Goal: Entertainment & Leisure: Consume media (video, audio)

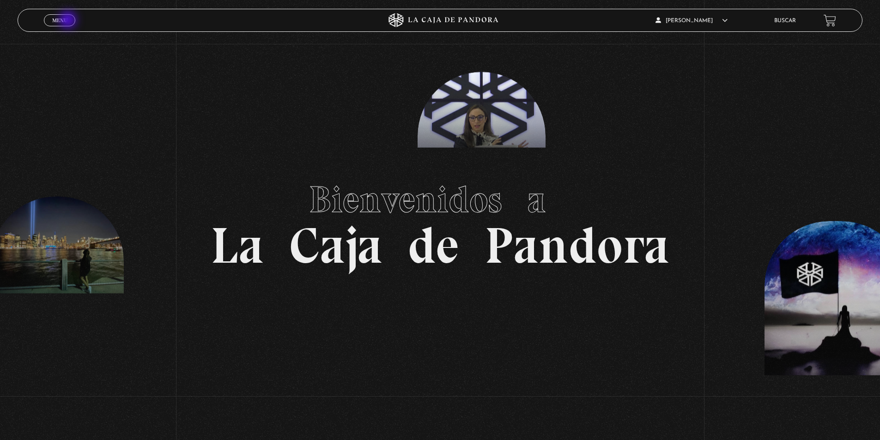
click at [69, 21] on link "Menu Cerrar" at bounding box center [59, 20] width 31 height 12
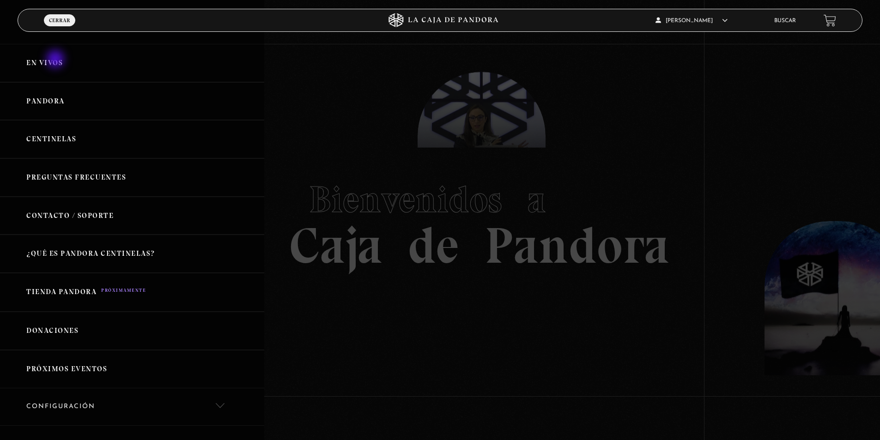
click at [56, 60] on link "En vivos" at bounding box center [132, 63] width 264 height 38
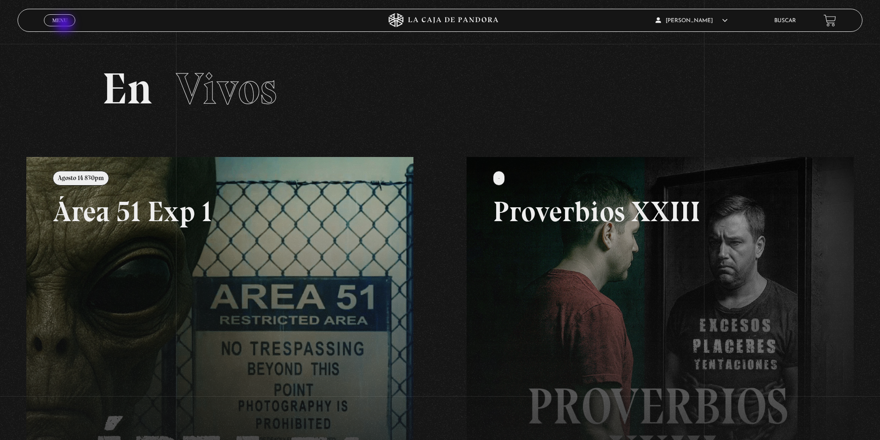
click at [65, 25] on link "Menu Cerrar" at bounding box center [59, 20] width 31 height 12
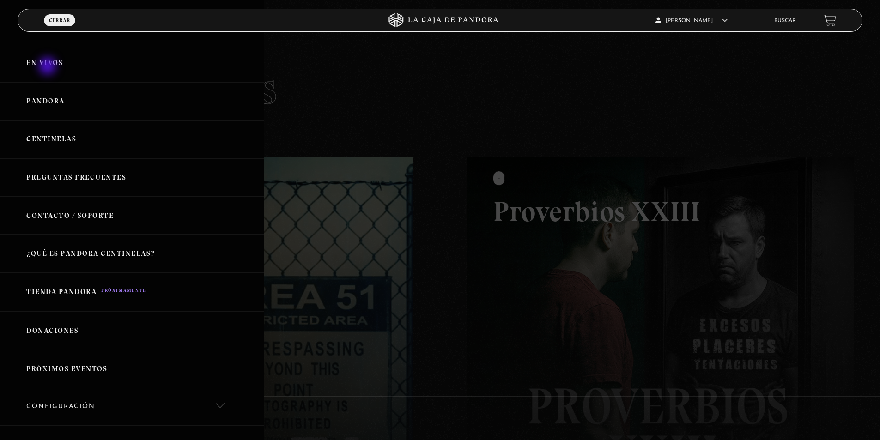
click at [49, 65] on link "En vivos" at bounding box center [132, 63] width 264 height 38
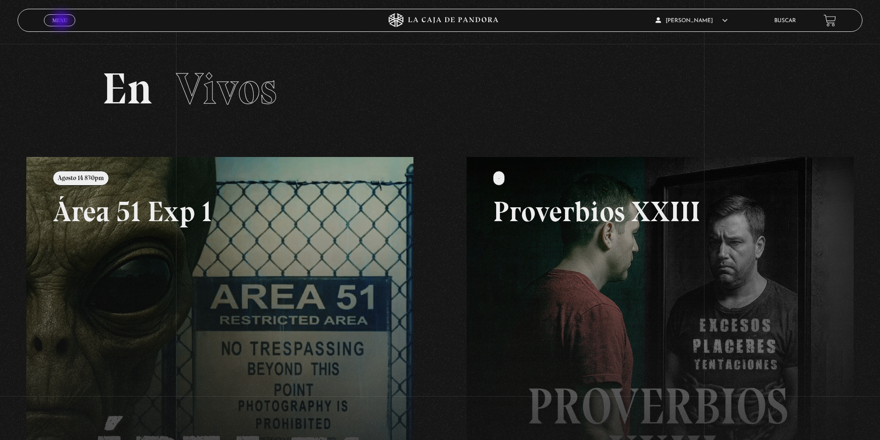
click at [62, 21] on span "Menu" at bounding box center [59, 21] width 15 height 6
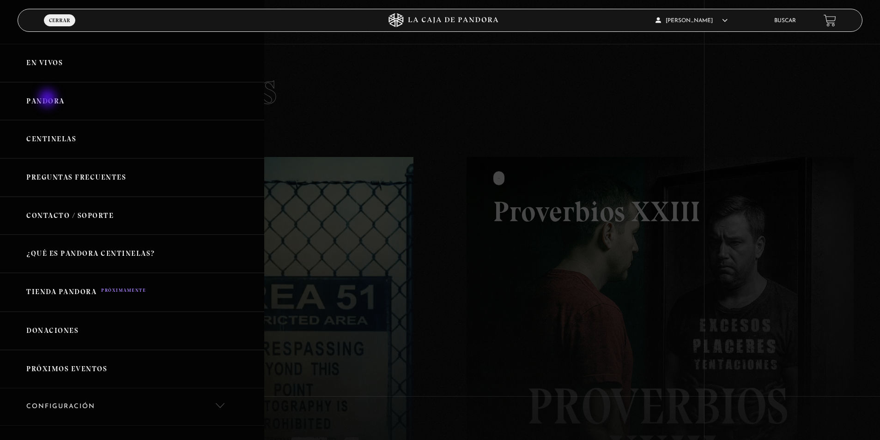
click at [49, 99] on link "Pandora" at bounding box center [132, 101] width 264 height 38
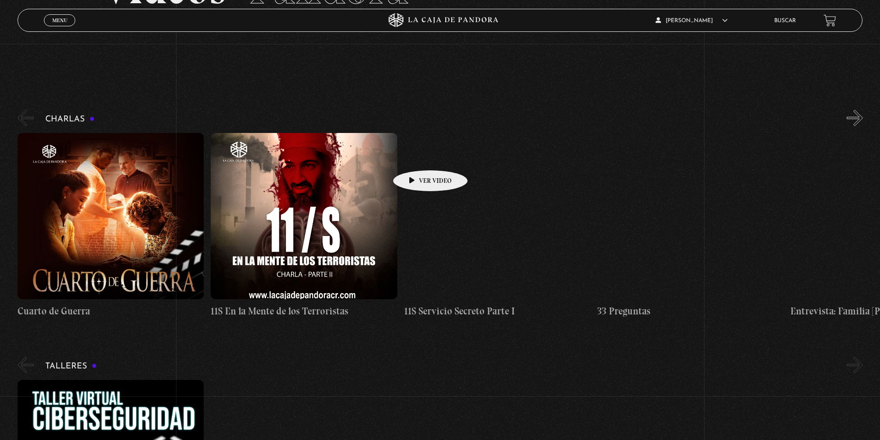
scroll to position [92, 0]
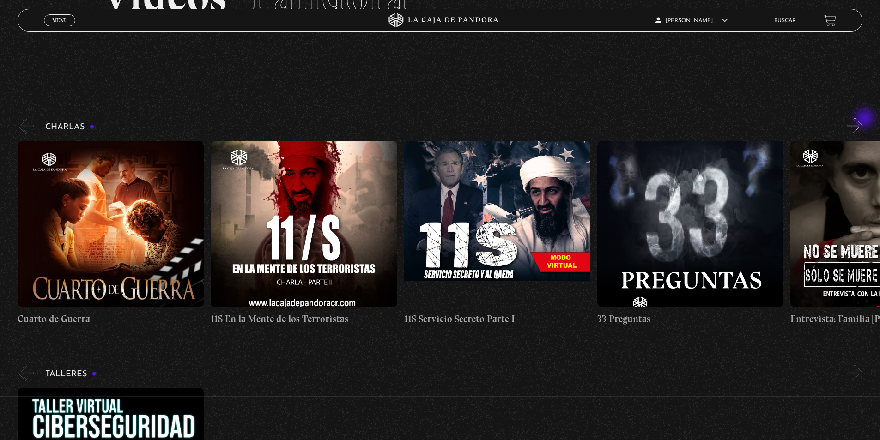
click at [863, 119] on button "»" at bounding box center [855, 126] width 16 height 16
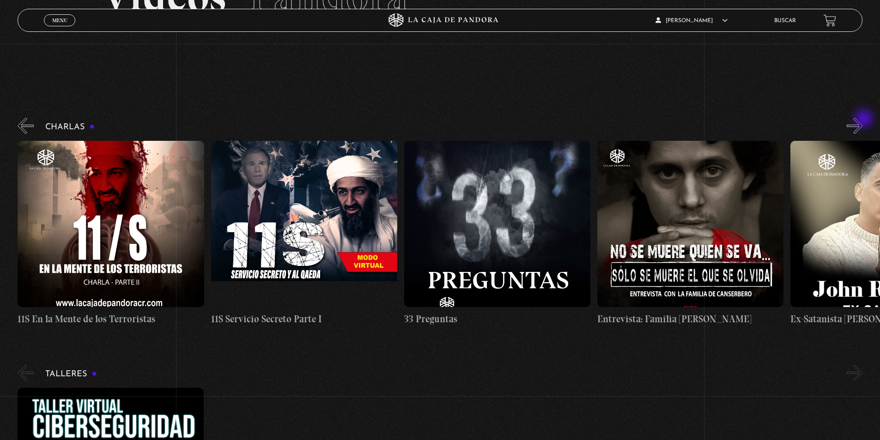
click at [863, 120] on button "»" at bounding box center [855, 126] width 16 height 16
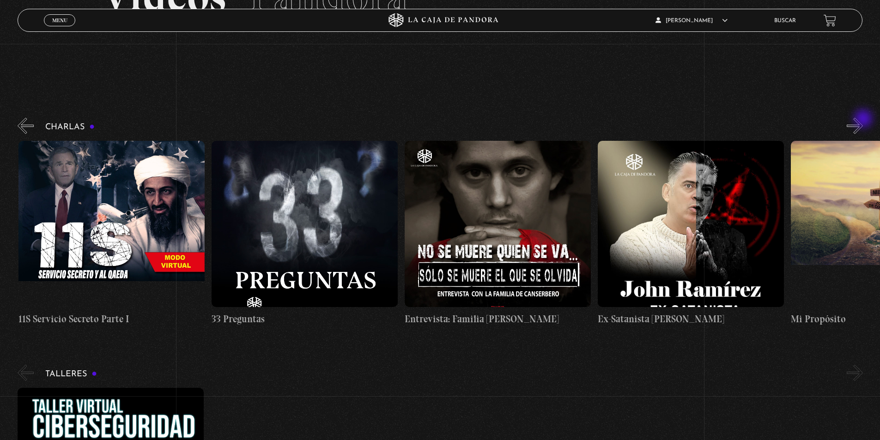
scroll to position [0, 386]
click at [863, 120] on button "»" at bounding box center [855, 126] width 16 height 16
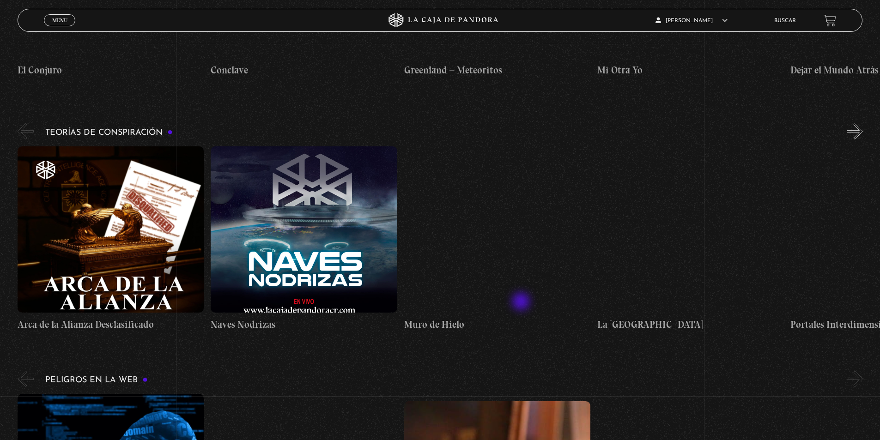
scroll to position [1894, 0]
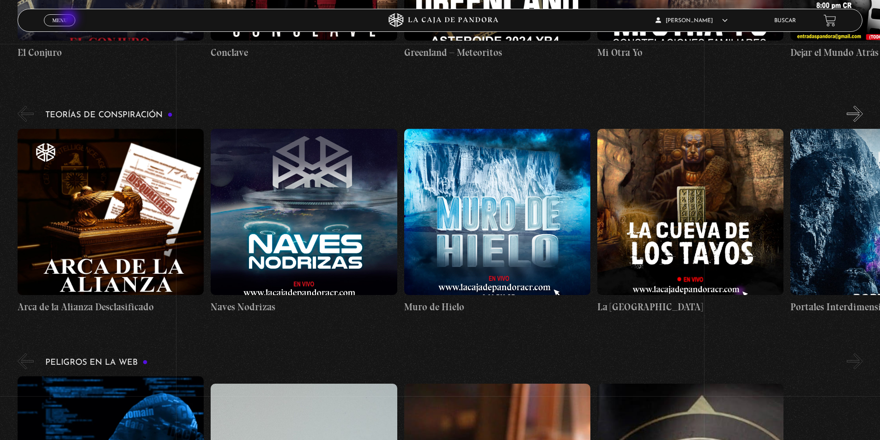
click at [70, 19] on link "Menu Cerrar" at bounding box center [59, 20] width 31 height 12
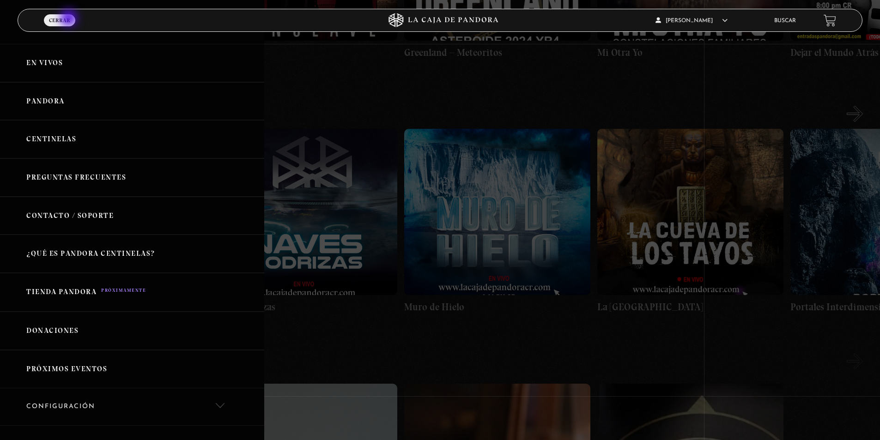
click at [70, 19] on span "Cerrar" at bounding box center [59, 21] width 21 height 6
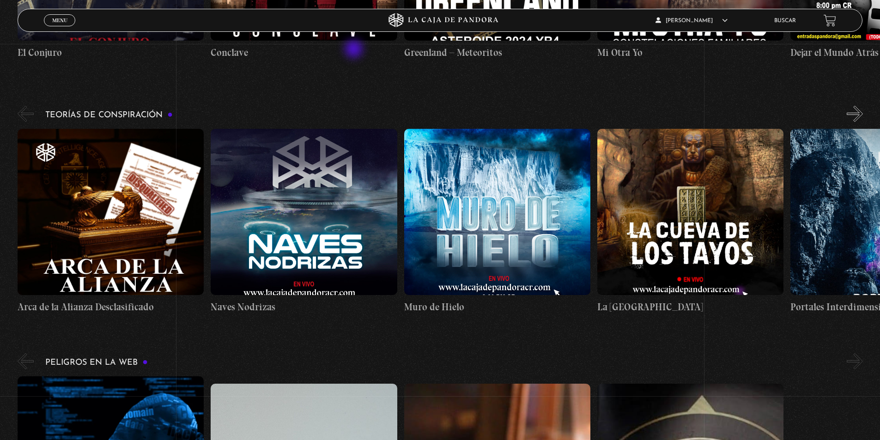
click at [362, 50] on section "Charlas Cuarto de Guerra 11S En la Mente de los Terroristas 11S Servicio Secret…" at bounding box center [440, 323] width 880 height 4093
drag, startPoint x: 334, startPoint y: 58, endPoint x: 321, endPoint y: 47, distance: 17.4
click at [334, 58] on section "Charlas Cuarto de Guerra 11S En la Mente de los Terroristas 11S Servicio Secret…" at bounding box center [440, 323] width 880 height 4093
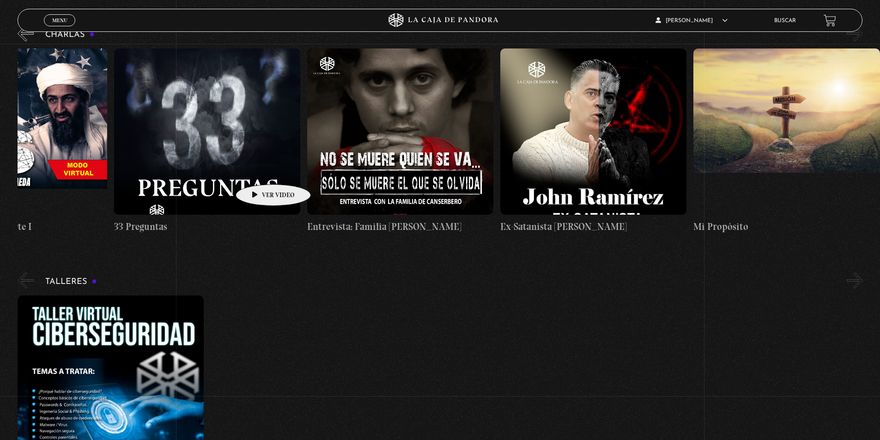
scroll to position [0, 0]
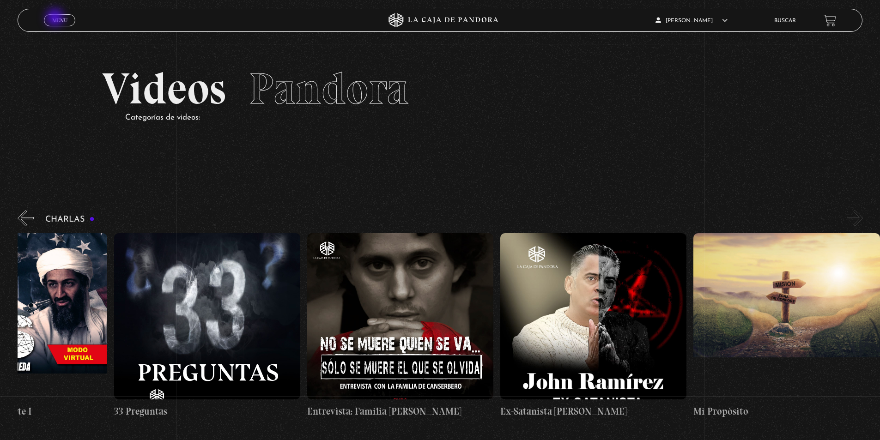
click at [56, 18] on span "Menu" at bounding box center [59, 21] width 15 height 6
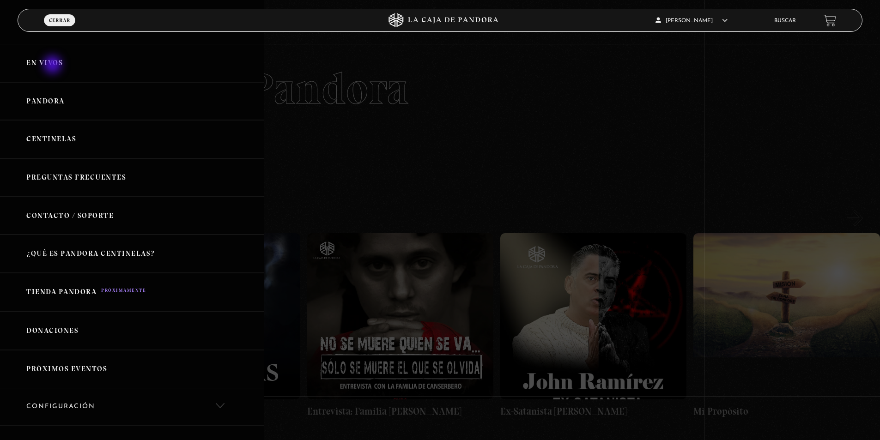
click at [54, 66] on link "En vivos" at bounding box center [132, 63] width 264 height 38
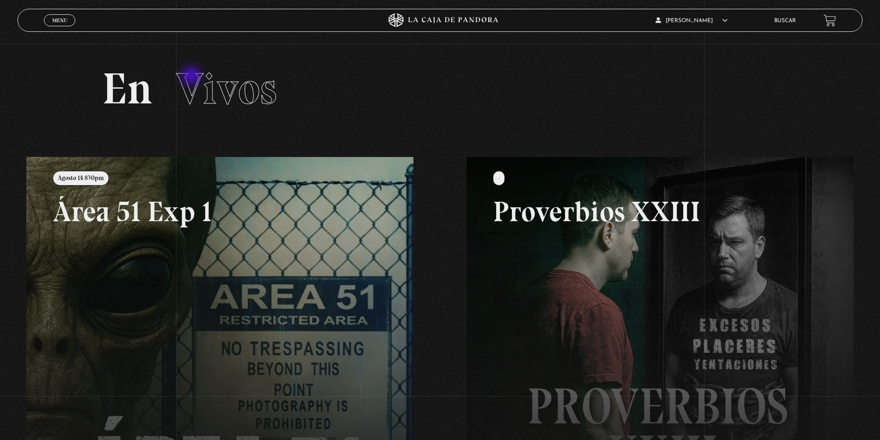
drag, startPoint x: 192, startPoint y: 77, endPoint x: 199, endPoint y: 85, distance: 10.5
click at [192, 77] on span "Vivos" at bounding box center [226, 88] width 101 height 53
drag, startPoint x: 225, startPoint y: 95, endPoint x: 157, endPoint y: 94, distance: 68.4
click at [219, 96] on span "Vivos" at bounding box center [226, 88] width 101 height 53
drag, startPoint x: 117, startPoint y: 95, endPoint x: 126, endPoint y: 97, distance: 9.1
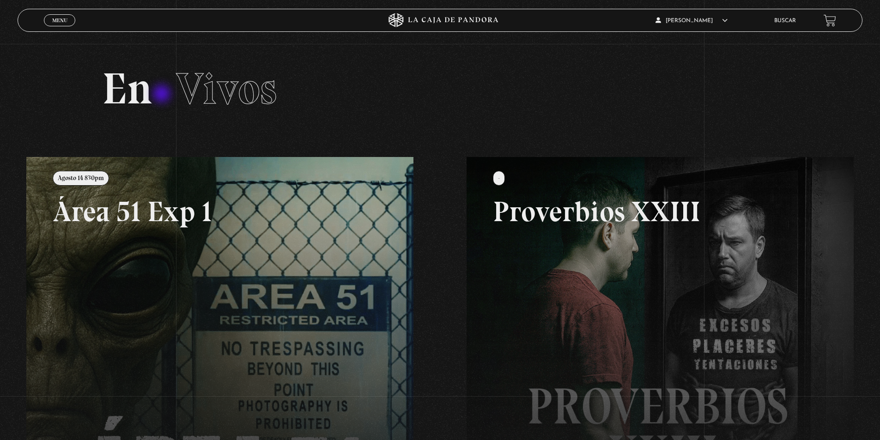
click at [120, 96] on h2 "En Vivos" at bounding box center [440, 89] width 676 height 44
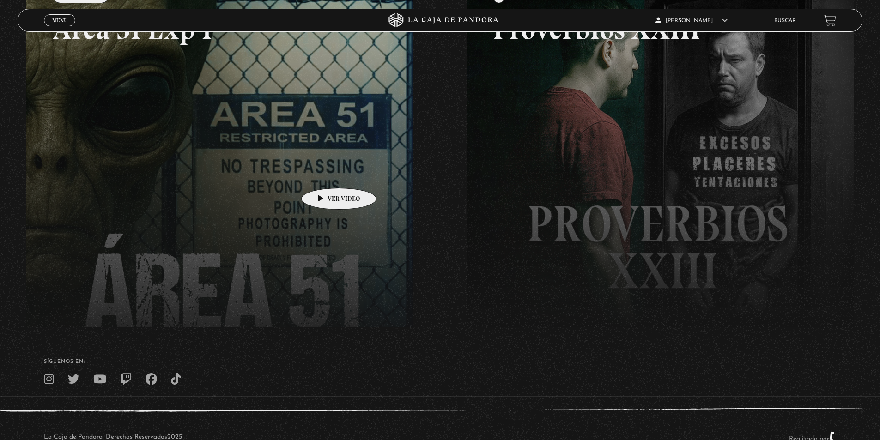
scroll to position [211, 0]
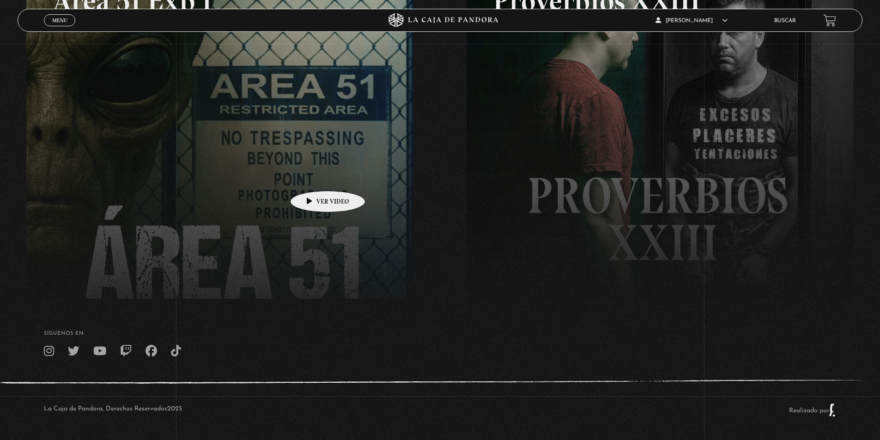
click at [314, 177] on link at bounding box center [466, 166] width 880 height 440
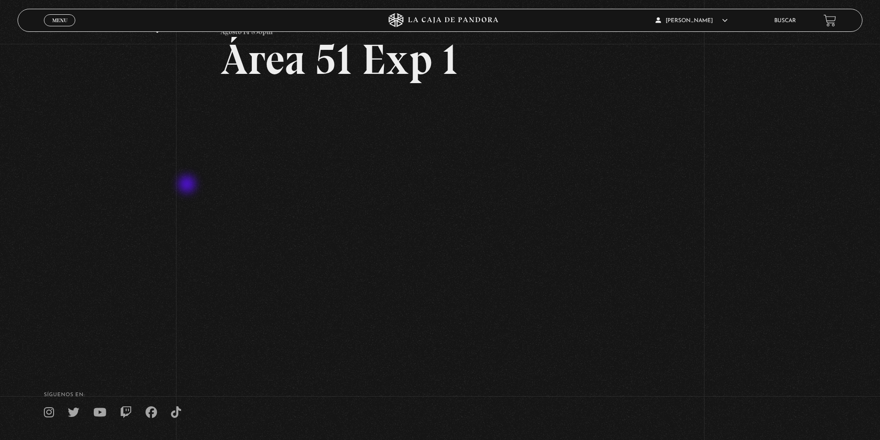
scroll to position [39, 0]
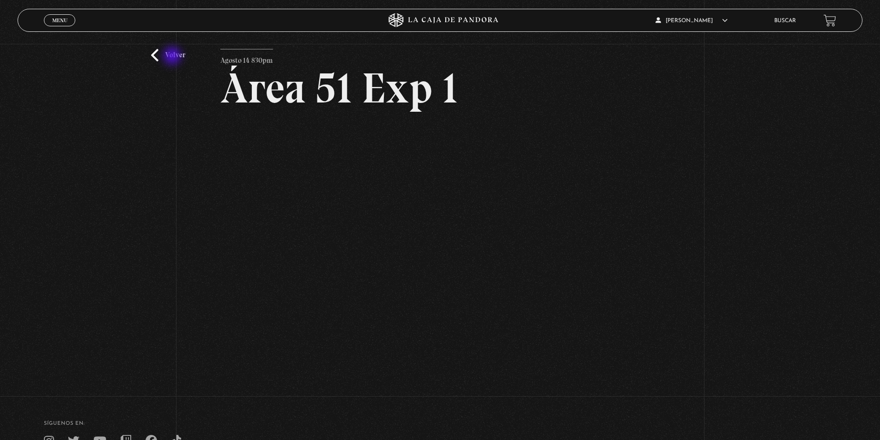
click at [173, 57] on link "Volver" at bounding box center [168, 55] width 34 height 12
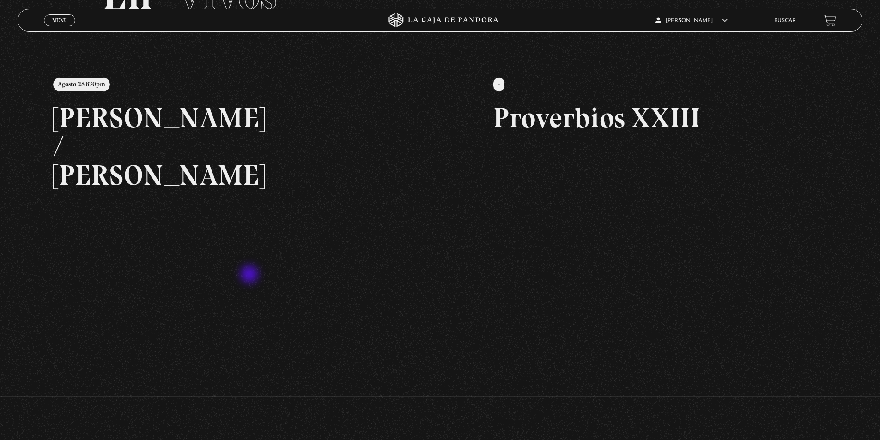
scroll to position [92, 0]
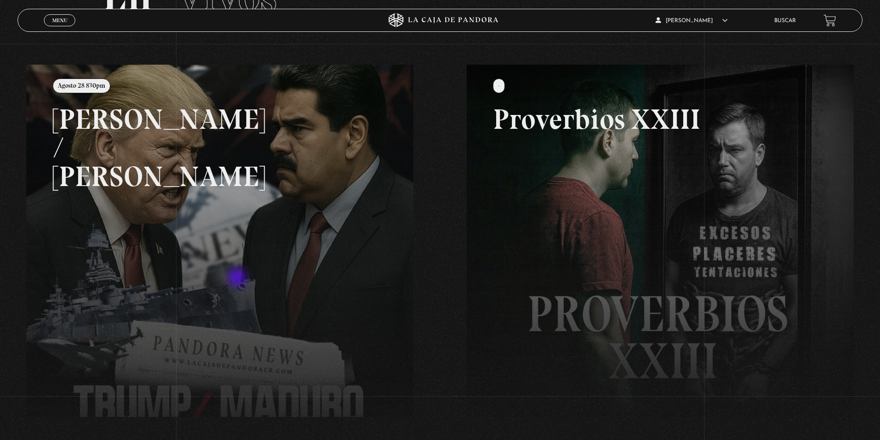
click at [238, 279] on link at bounding box center [466, 285] width 880 height 440
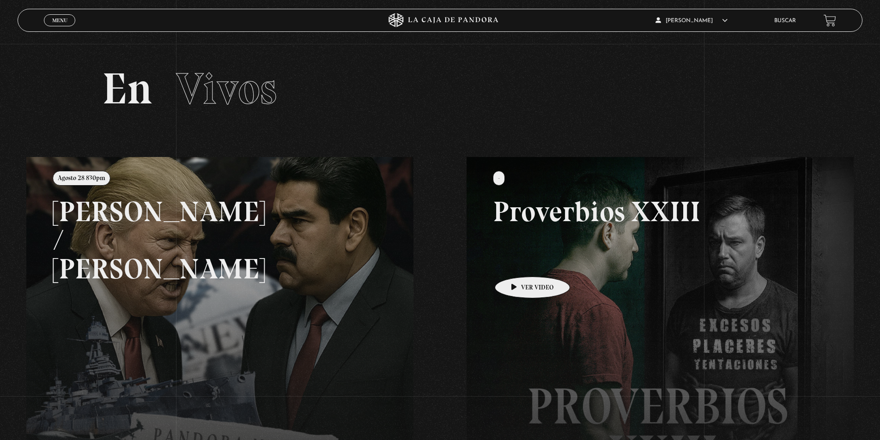
drag, startPoint x: 874, startPoint y: 256, endPoint x: 515, endPoint y: 263, distance: 359.6
click at [514, 263] on div "Menu Cerrar Johnny Benedictis Gamboa En vivos Pandora Centinelas Mi cuenta Sali…" at bounding box center [440, 347] width 880 height 607
click at [209, 187] on link at bounding box center [466, 377] width 880 height 440
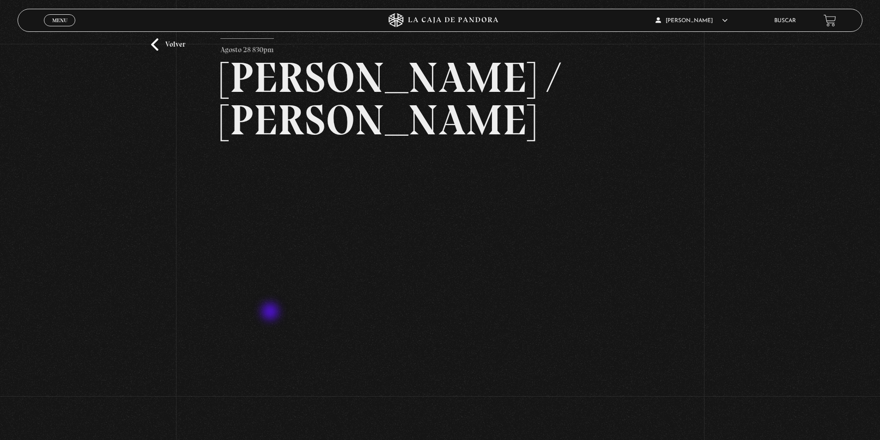
scroll to position [46, 0]
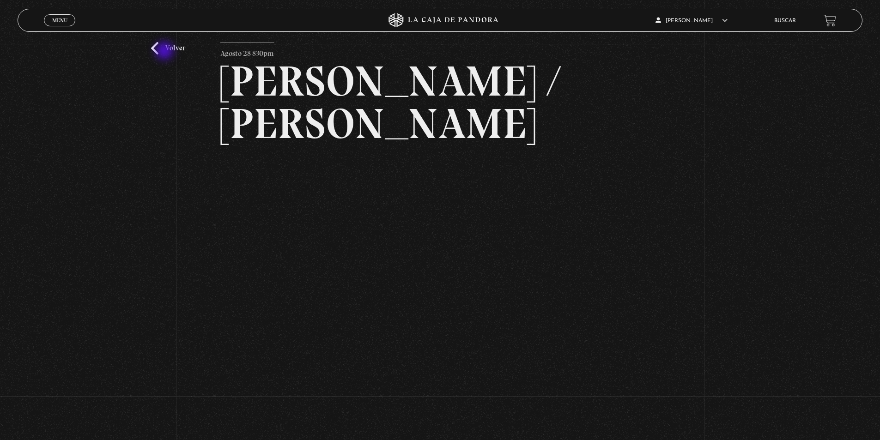
click at [165, 52] on link "Volver" at bounding box center [168, 48] width 34 height 12
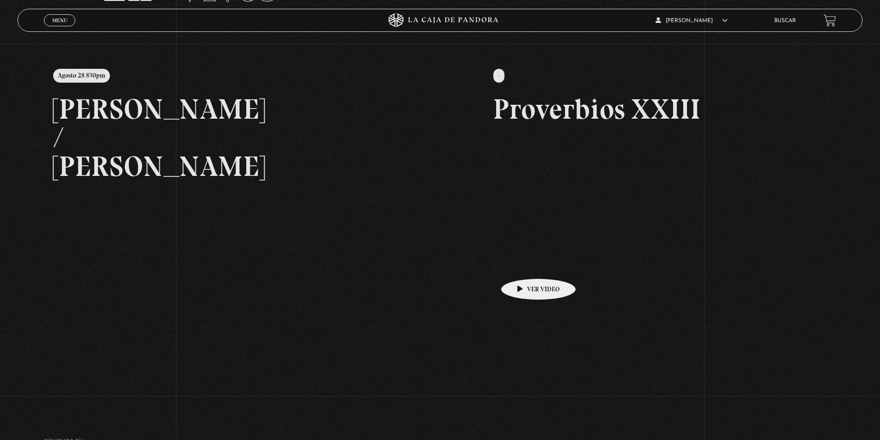
scroll to position [185, 0]
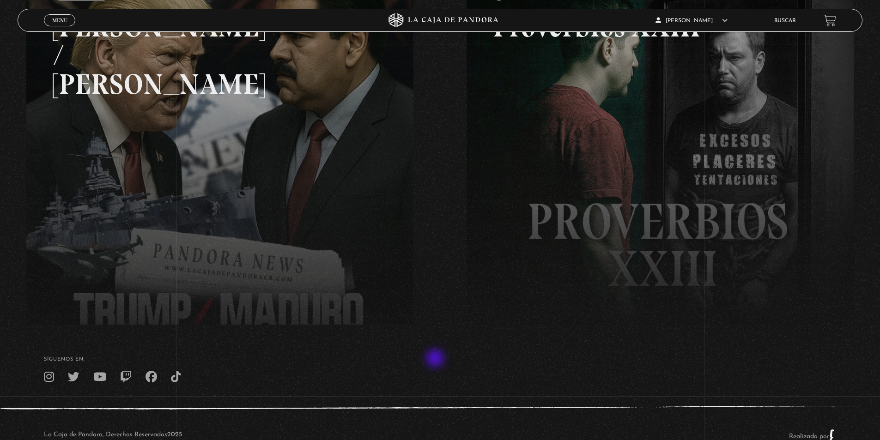
drag, startPoint x: 446, startPoint y: 355, endPoint x: 322, endPoint y: 352, distance: 124.3
click at [317, 353] on footer "SÍguenos en: La Caja de Pandora, Derechos Reservados 2025 Realizado por" at bounding box center [440, 395] width 880 height 141
click at [431, 357] on h4 "SÍguenos en:" at bounding box center [440, 359] width 792 height 5
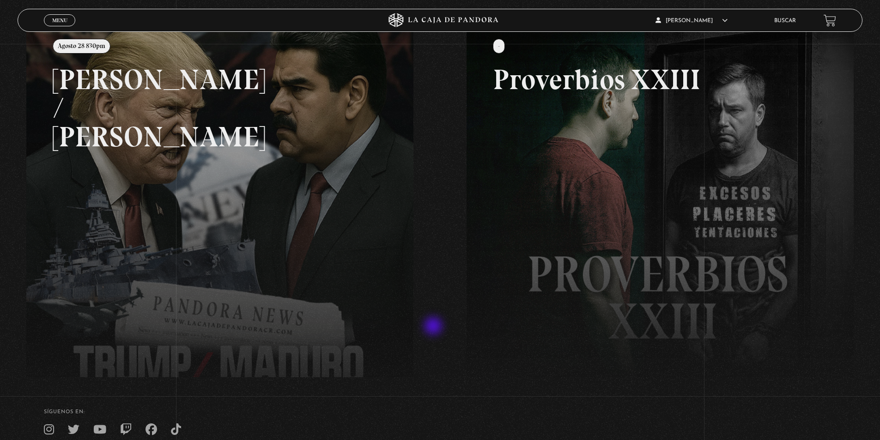
scroll to position [0, 0]
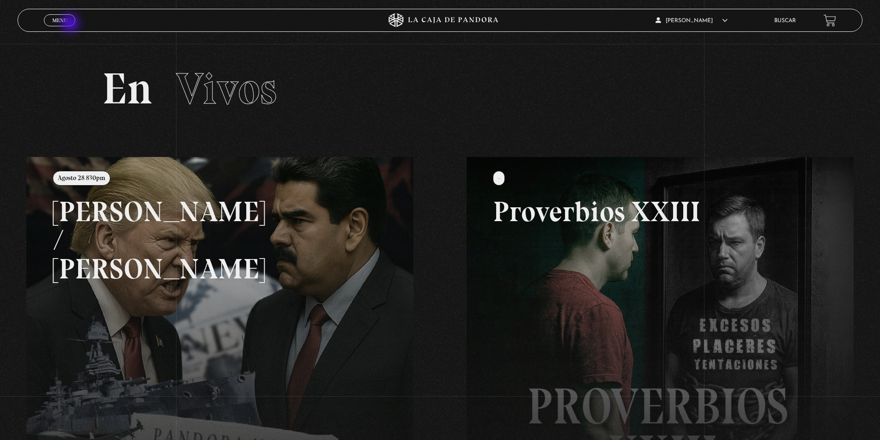
click at [71, 24] on link "Menu Cerrar" at bounding box center [59, 20] width 31 height 12
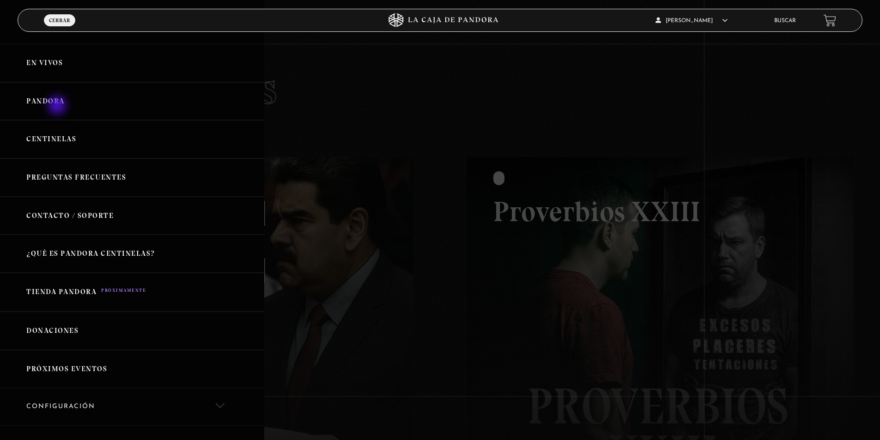
click at [58, 106] on link "Pandora" at bounding box center [132, 101] width 264 height 38
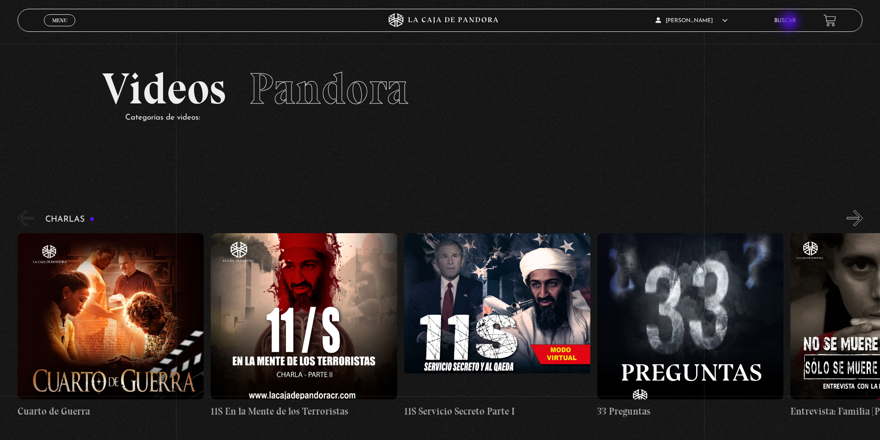
click at [791, 23] on link "Buscar" at bounding box center [785, 21] width 22 height 6
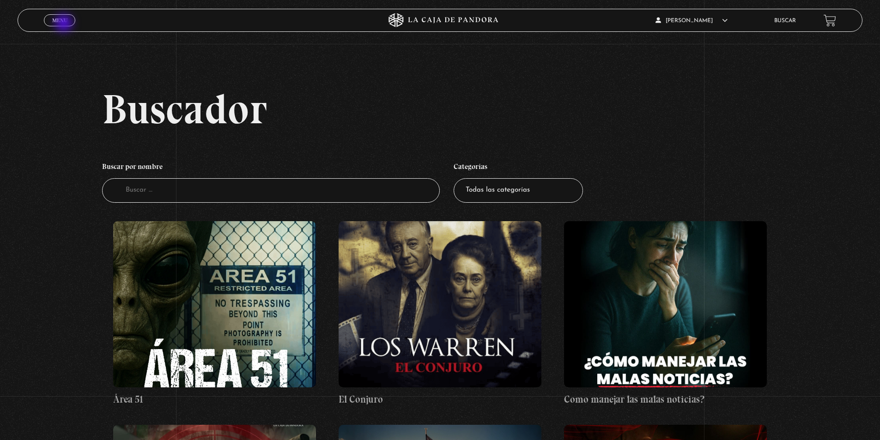
click at [65, 24] on link "Menu Cerrar" at bounding box center [59, 20] width 31 height 12
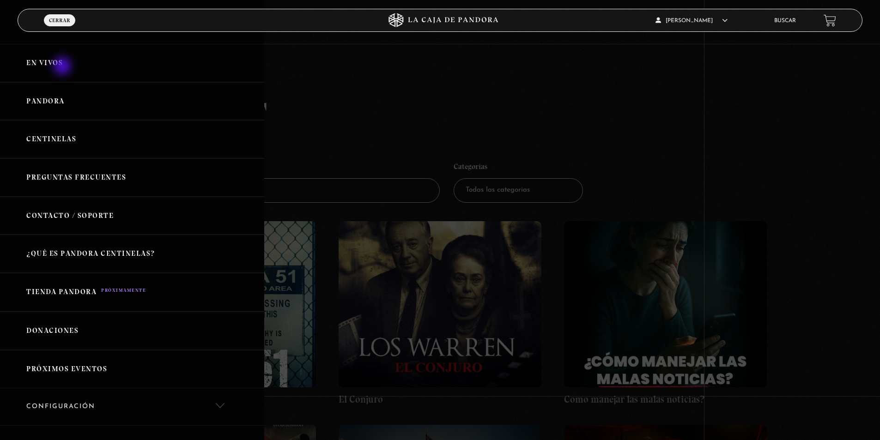
click at [63, 67] on link "En vivos" at bounding box center [132, 63] width 264 height 38
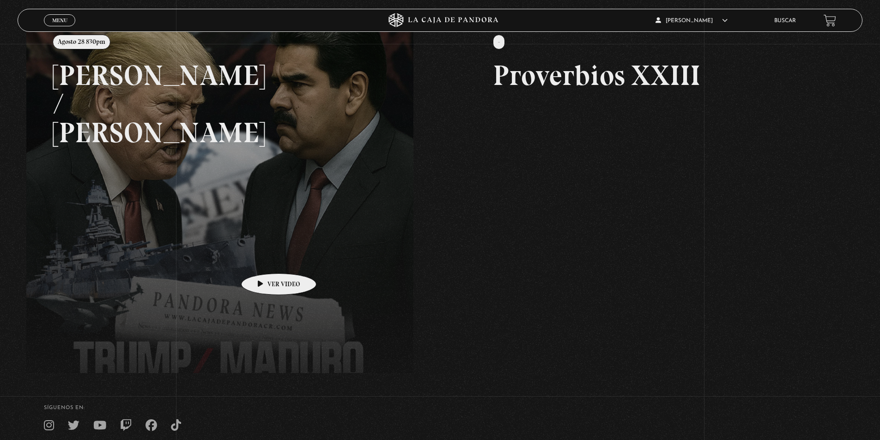
scroll to position [139, 0]
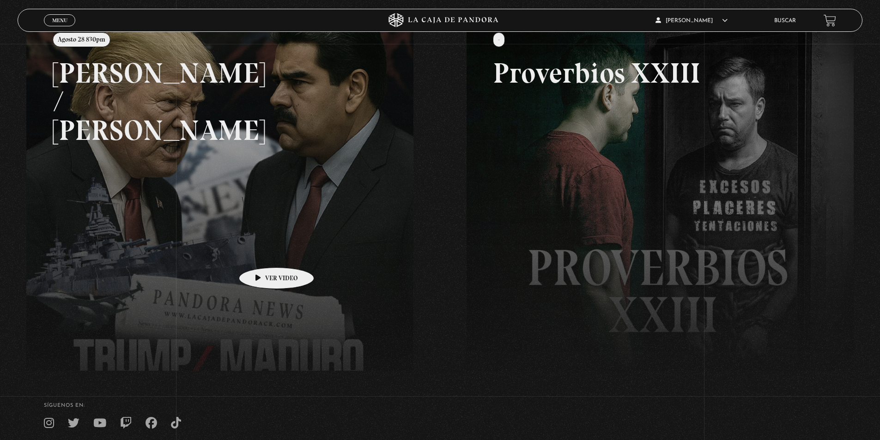
click at [262, 254] on link at bounding box center [466, 238] width 880 height 440
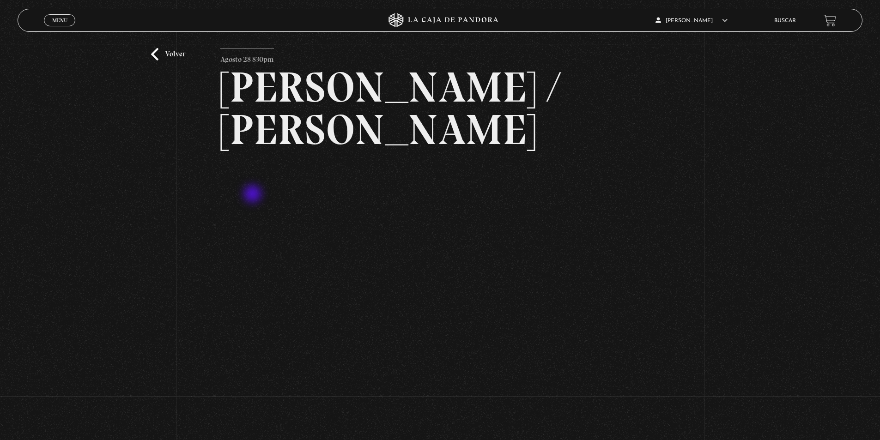
scroll to position [39, 0]
